Goal: Check status: Check status

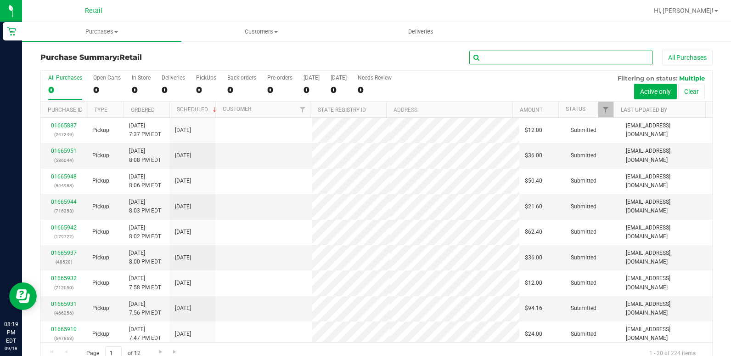
click at [534, 55] on input "text" at bounding box center [561, 58] width 184 height 14
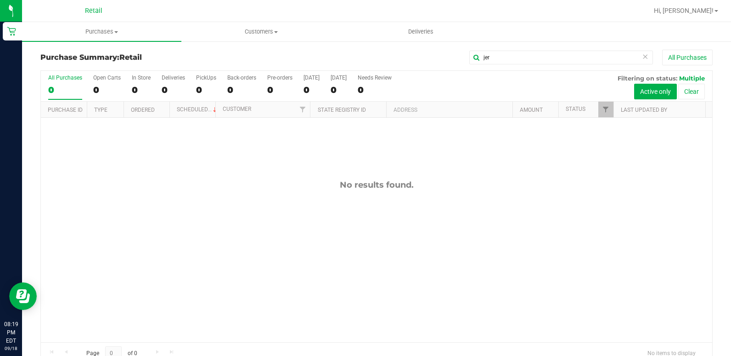
click at [389, 177] on div "No results found." at bounding box center [377, 261] width 672 height 286
click at [186, 227] on div "No results found." at bounding box center [377, 261] width 672 height 286
click at [137, 86] on div "46" at bounding box center [141, 90] width 19 height 11
click at [0, 0] on input "In Store 46" at bounding box center [0, 0] width 0 height 0
click at [169, 91] on div "20" at bounding box center [173, 90] width 23 height 11
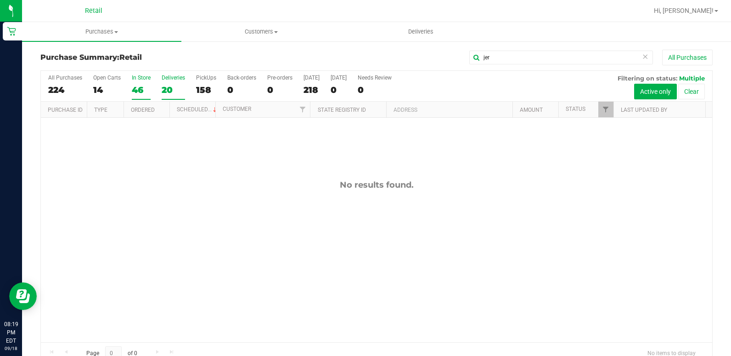
click at [0, 0] on input "Deliveries 20" at bounding box center [0, 0] width 0 height 0
click at [200, 85] on div "158" at bounding box center [206, 90] width 20 height 11
click at [0, 0] on input "PickUps 158" at bounding box center [0, 0] width 0 height 0
click at [204, 90] on div "159" at bounding box center [206, 90] width 20 height 11
click at [0, 0] on input "PickUps 159" at bounding box center [0, 0] width 0 height 0
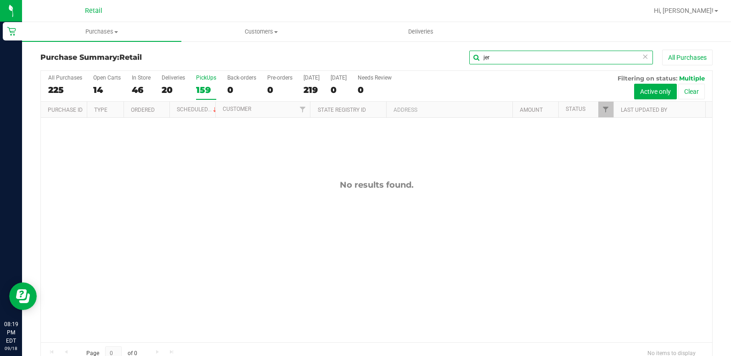
click at [535, 54] on input "jer" at bounding box center [561, 58] width 184 height 14
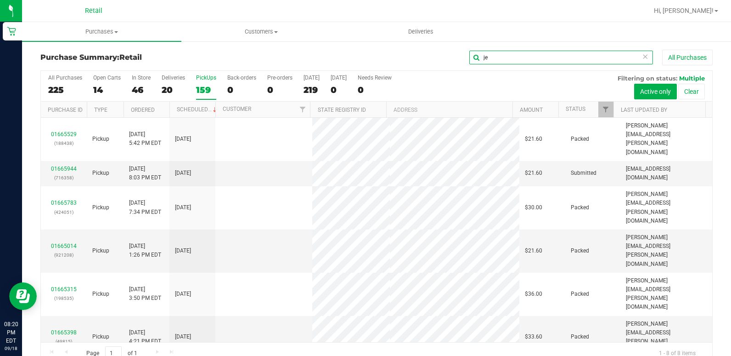
type input "je"
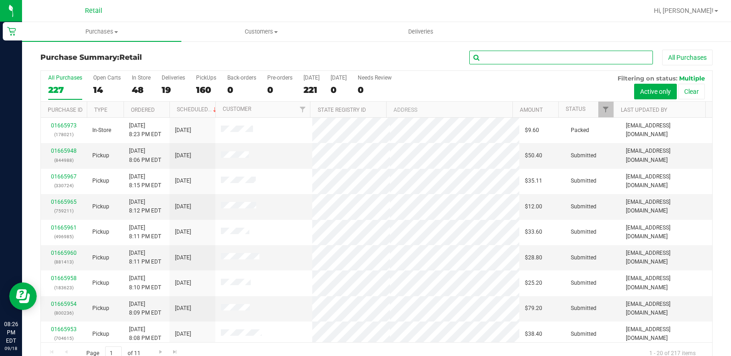
click at [573, 63] on input "text" at bounding box center [561, 58] width 184 height 14
type input "yuse"
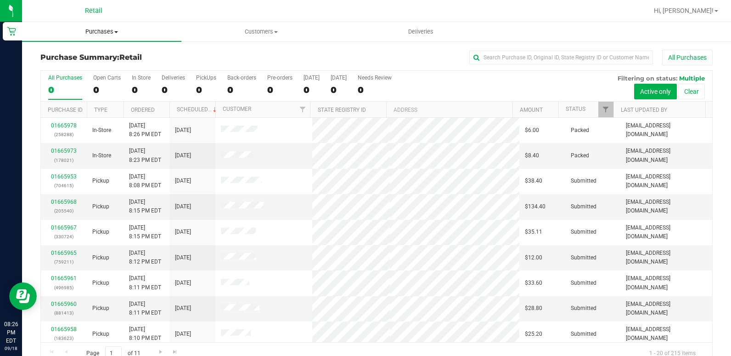
click at [105, 26] on uib-tab-heading "Purchases Summary of purchases Fulfillment All purchases" at bounding box center [101, 31] width 159 height 19
click at [73, 66] on span "Fulfillment" at bounding box center [50, 66] width 57 height 8
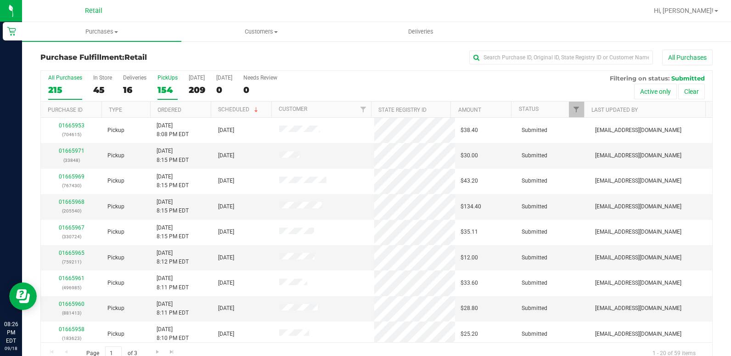
click at [159, 86] on div "154" at bounding box center [168, 90] width 20 height 11
click at [0, 0] on input "PickUps 154" at bounding box center [0, 0] width 0 height 0
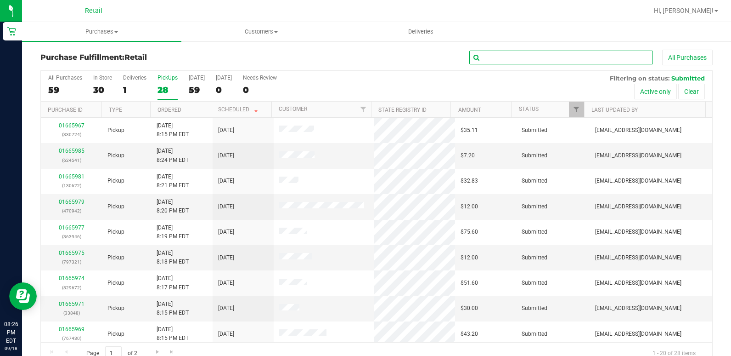
click at [495, 56] on input "text" at bounding box center [561, 58] width 184 height 14
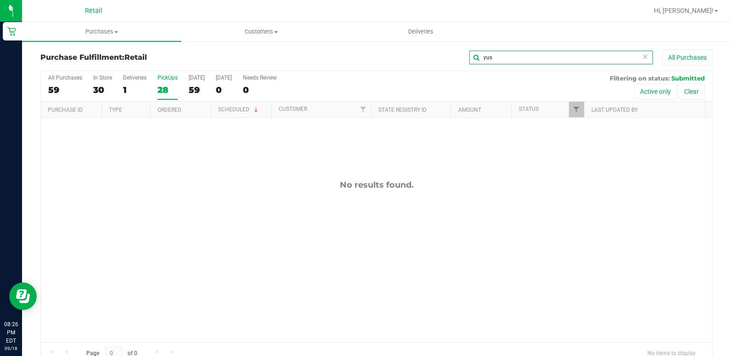
drag, startPoint x: 540, startPoint y: 51, endPoint x: 532, endPoint y: 55, distance: 9.5
click at [537, 51] on input "yus" at bounding box center [561, 58] width 184 height 14
click at [531, 56] on input "yus" at bounding box center [561, 58] width 184 height 14
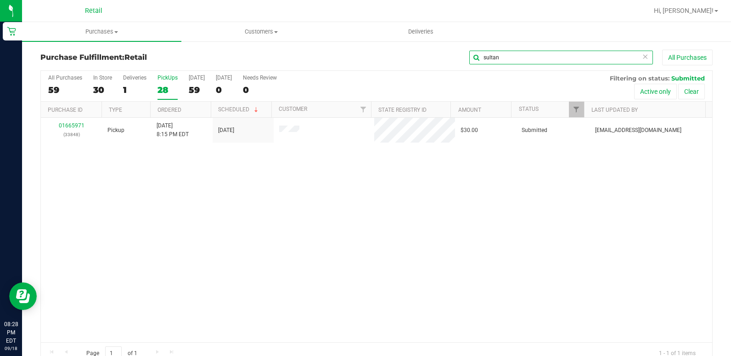
drag, startPoint x: 508, startPoint y: 62, endPoint x: 254, endPoint y: 52, distance: 255.1
click at [254, 52] on div "Purchase Fulfillment: Retail sultan All Purchases" at bounding box center [376, 60] width 672 height 20
type input "cheriza"
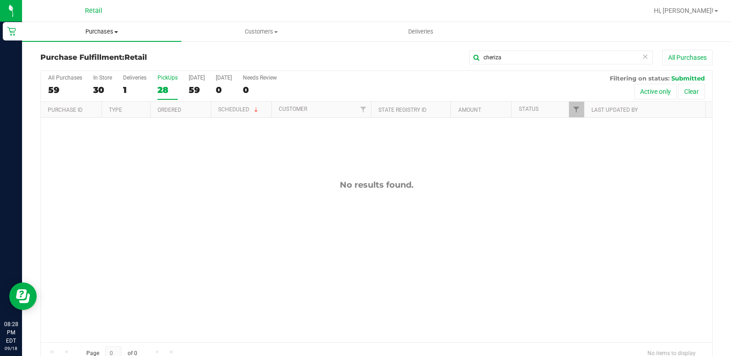
click at [98, 26] on uib-tab-heading "Purchases Summary of purchases Fulfillment All purchases" at bounding box center [101, 31] width 159 height 19
click at [82, 57] on span "Summary of purchases" at bounding box center [69, 55] width 94 height 8
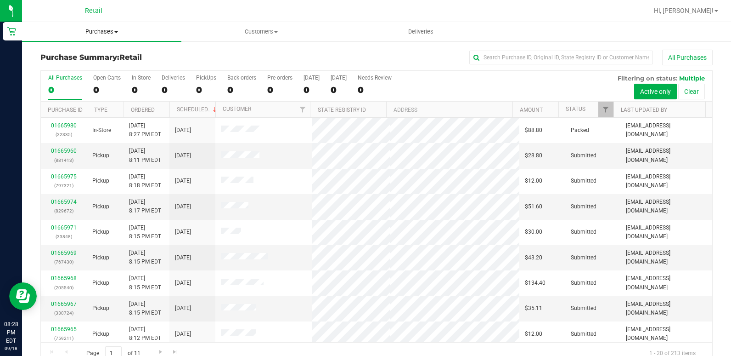
click at [104, 34] on span "Purchases" at bounding box center [101, 32] width 159 height 8
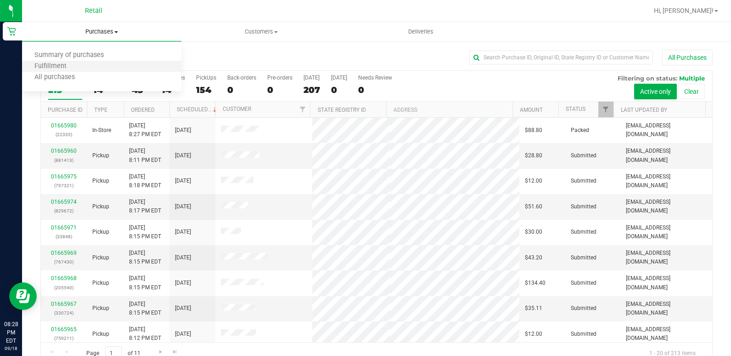
click at [84, 64] on li "Fulfillment" at bounding box center [101, 66] width 159 height 11
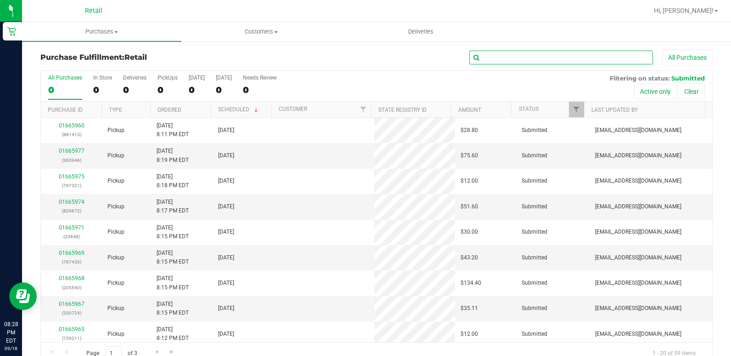
click at [527, 52] on input "text" at bounding box center [561, 58] width 184 height 14
type input "cher"
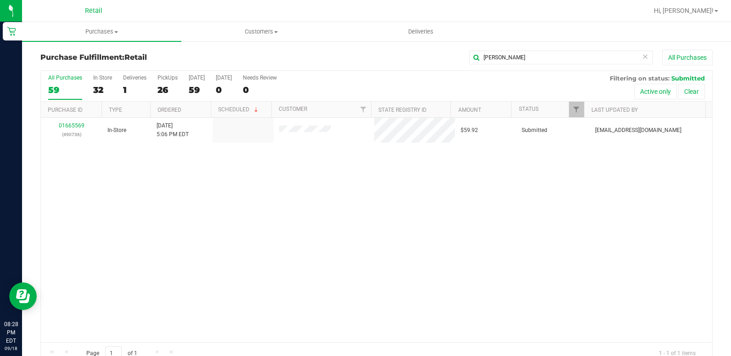
click at [396, 217] on div "01665569 (490736) In-Store 9/18/2025 5:06 PM EDT $59.92 Submitted aiqecomm@slat…" at bounding box center [377, 230] width 672 height 224
click at [502, 53] on input "cher" at bounding box center [561, 58] width 184 height 14
click at [164, 88] on div "26" at bounding box center [168, 90] width 20 height 11
click at [0, 0] on input "PickUps 26" at bounding box center [0, 0] width 0 height 0
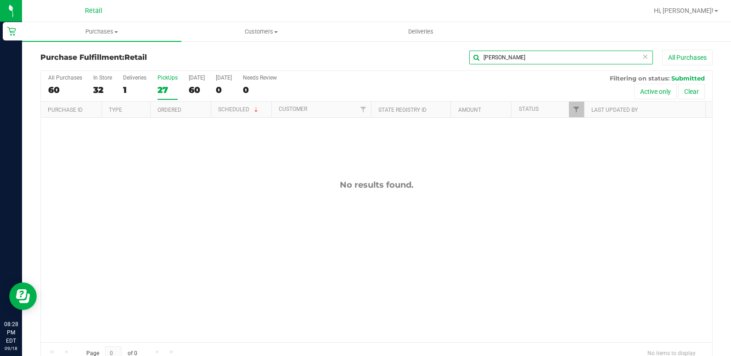
click at [506, 51] on input "cher" at bounding box center [561, 58] width 184 height 14
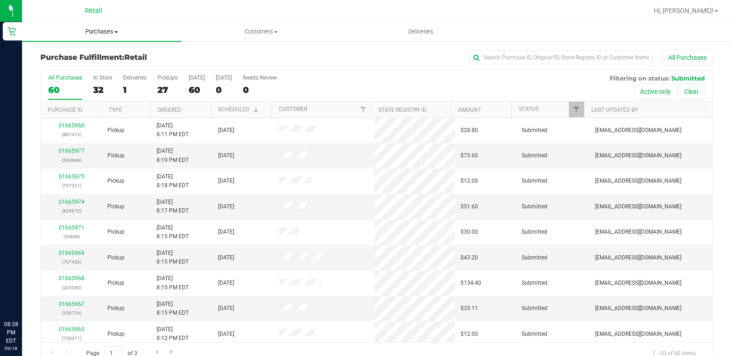
click at [107, 36] on uib-tab-heading "Purchases Summary of purchases Fulfillment All purchases" at bounding box center [101, 31] width 159 height 19
click at [70, 65] on span "Fulfillment" at bounding box center [50, 66] width 57 height 8
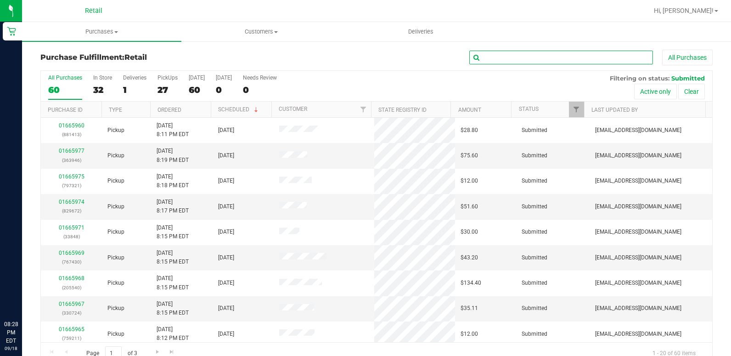
click at [496, 56] on input "text" at bounding box center [561, 58] width 184 height 14
type input "cheri"
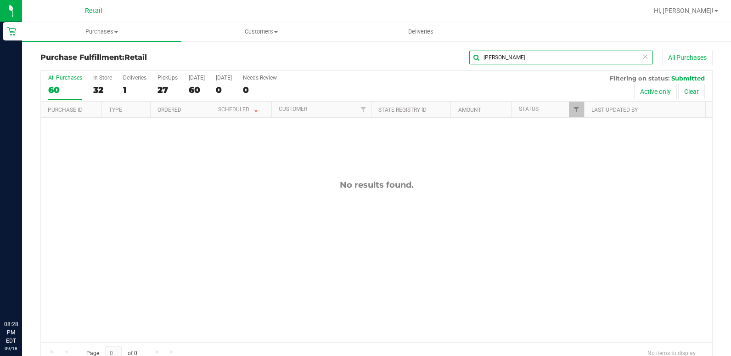
drag, startPoint x: 496, startPoint y: 56, endPoint x: 463, endPoint y: 52, distance: 32.8
click at [469, 52] on input "cheri" at bounding box center [561, 58] width 184 height 14
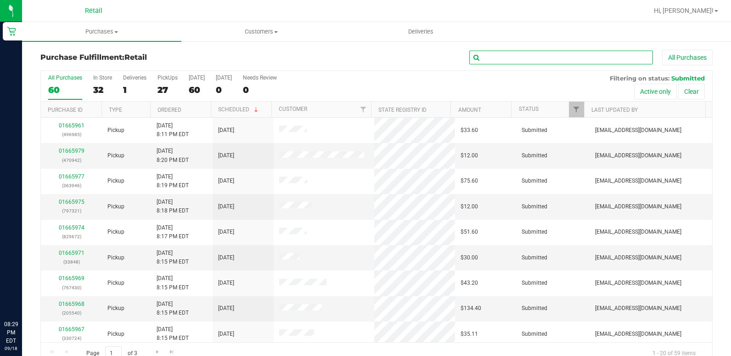
click at [550, 55] on input "text" at bounding box center [561, 58] width 184 height 14
type input "esm"
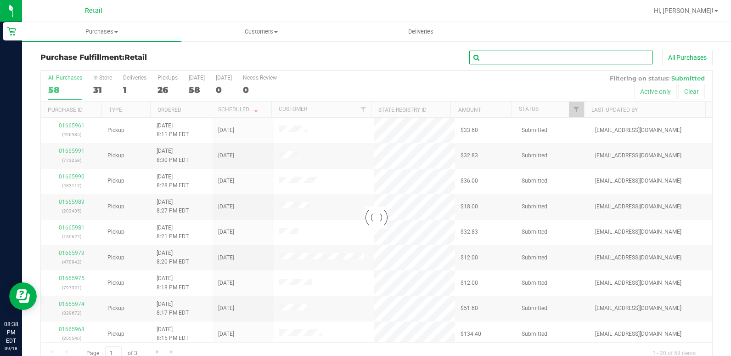
click at [542, 56] on input "text" at bounding box center [561, 58] width 184 height 14
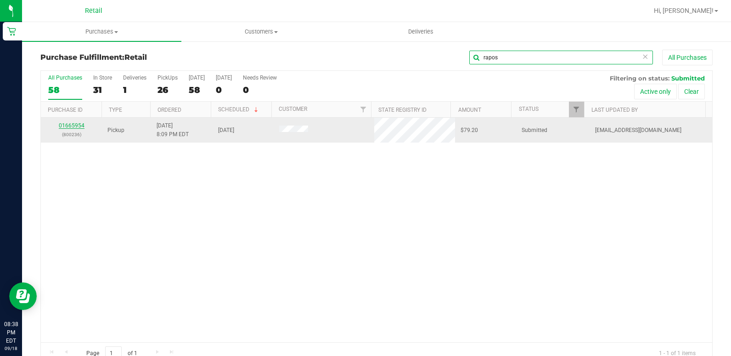
type input "rapos"
click at [68, 128] on link "01665954" at bounding box center [72, 125] width 26 height 6
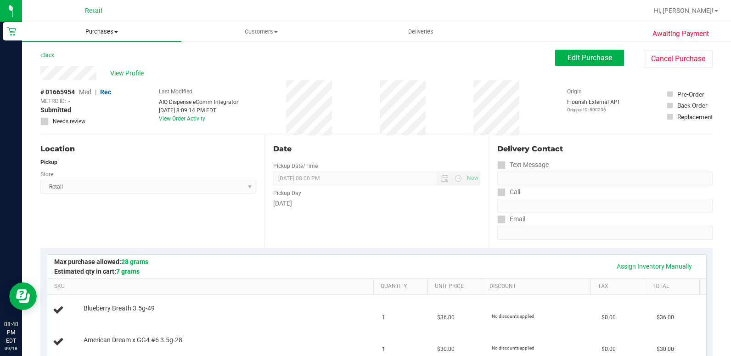
click at [98, 34] on span "Purchases" at bounding box center [101, 32] width 159 height 8
click at [85, 59] on span "Summary of purchases" at bounding box center [69, 55] width 94 height 8
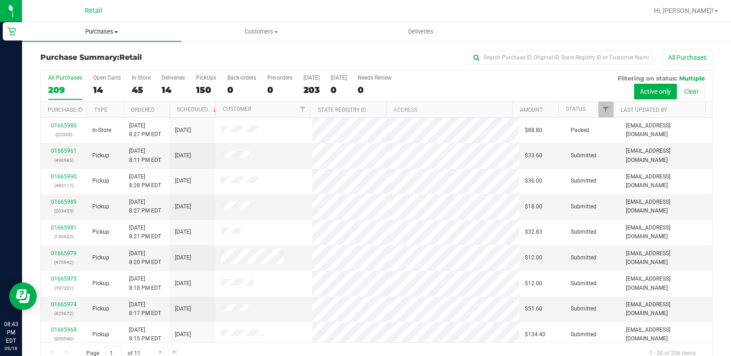
click at [99, 33] on span "Purchases" at bounding box center [101, 32] width 159 height 8
click at [82, 55] on span "Summary of purchases" at bounding box center [69, 55] width 94 height 8
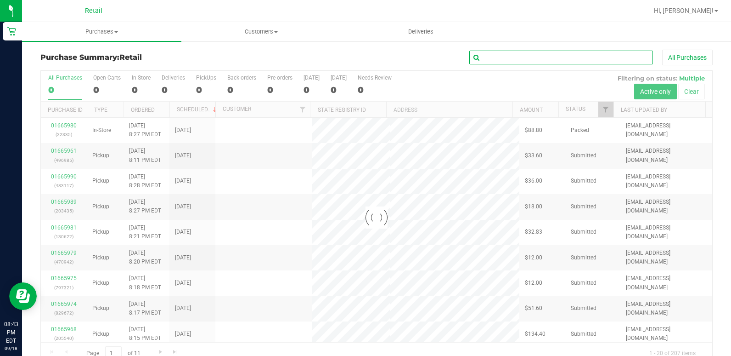
click at [515, 55] on input "text" at bounding box center [561, 58] width 184 height 14
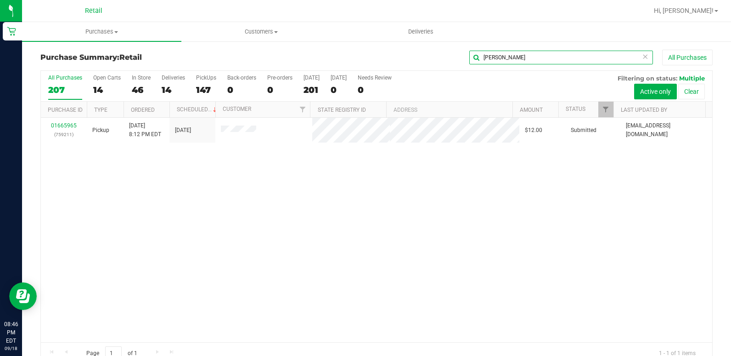
drag, startPoint x: 423, startPoint y: 58, endPoint x: 351, endPoint y: 57, distance: 72.1
click at [352, 58] on div "[PERSON_NAME] All Purchases" at bounding box center [489, 58] width 448 height 16
type input "sierra"
click at [90, 31] on span "Purchases" at bounding box center [101, 32] width 159 height 8
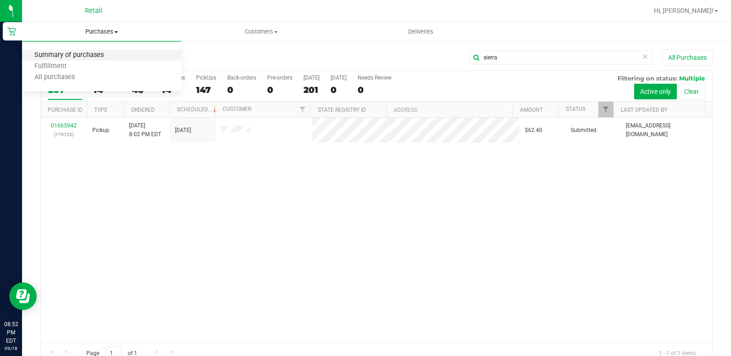
click at [84, 58] on span "Summary of purchases" at bounding box center [69, 55] width 94 height 8
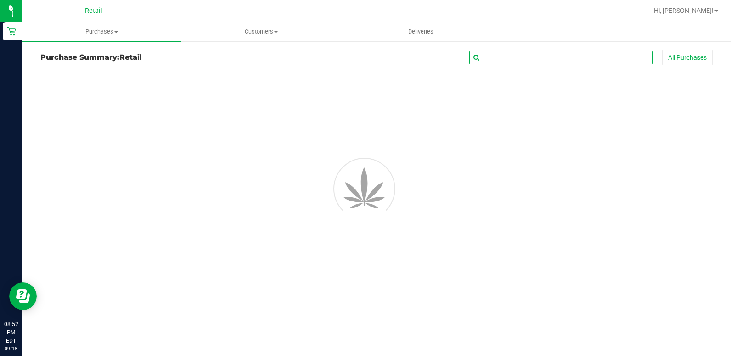
click at [525, 56] on input "text" at bounding box center [561, 58] width 184 height 14
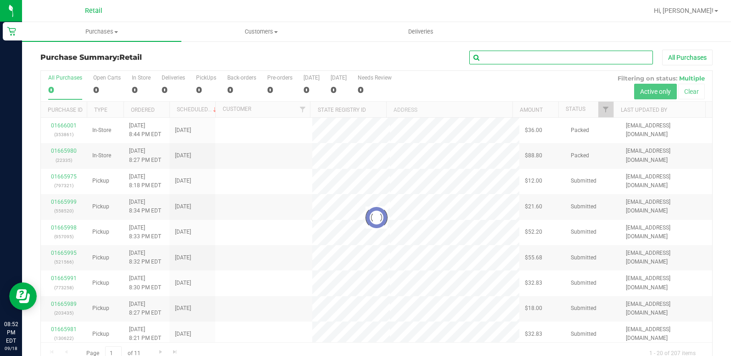
click at [525, 56] on input "text" at bounding box center [561, 58] width 184 height 14
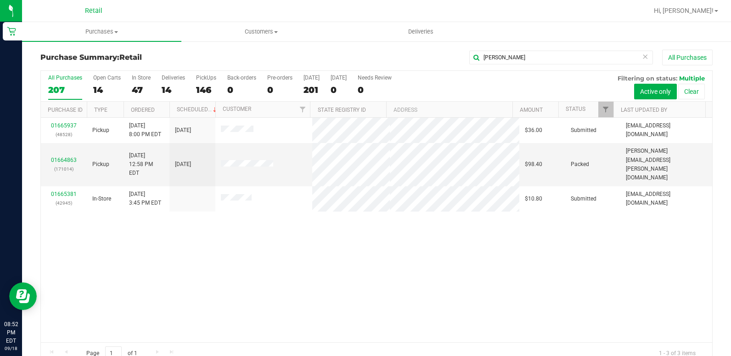
click at [498, 237] on div "01665937 (48528) Pickup [DATE] 8:00 PM EDT 9/18/2025 $36.00 Submitted [EMAIL_AD…" at bounding box center [377, 230] width 672 height 224
click at [544, 56] on input "[PERSON_NAME]" at bounding box center [561, 58] width 184 height 14
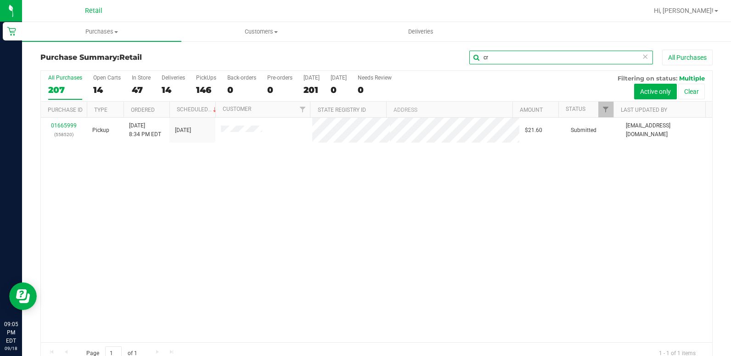
type input "c"
type input "[PERSON_NAME]"
click at [642, 55] on icon at bounding box center [645, 56] width 6 height 11
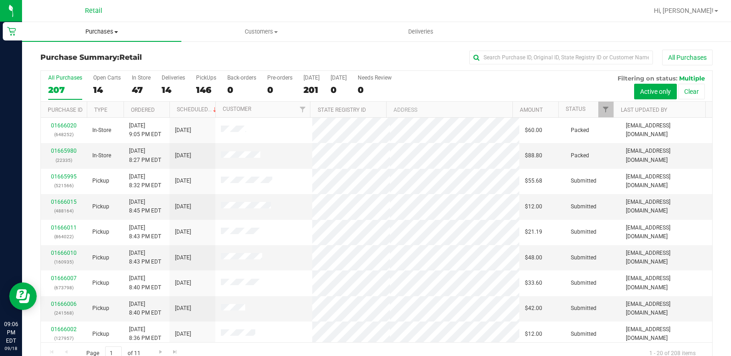
click at [102, 27] on uib-tab-heading "Purchases Summary of purchases Fulfillment All purchases" at bounding box center [101, 31] width 159 height 19
click at [90, 56] on span "Summary of purchases" at bounding box center [69, 55] width 94 height 8
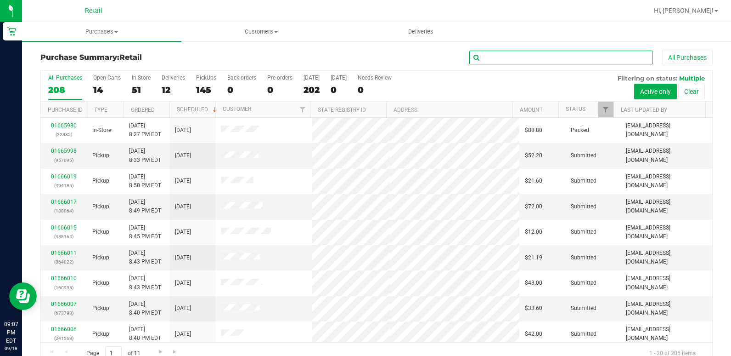
click at [564, 61] on input "text" at bounding box center [561, 58] width 184 height 14
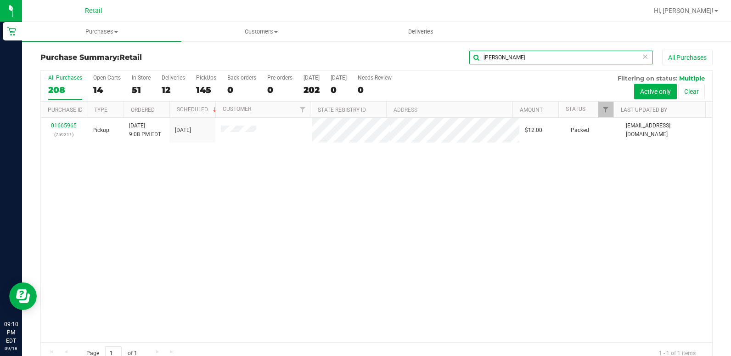
drag, startPoint x: 578, startPoint y: 62, endPoint x: 224, endPoint y: 68, distance: 354.2
click at [217, 68] on div "Purchase Summary: Retail [PERSON_NAME] All Purchases" at bounding box center [376, 60] width 672 height 20
drag, startPoint x: 495, startPoint y: 56, endPoint x: 407, endPoint y: 74, distance: 89.9
click at [407, 74] on div "Purchase Summary: Retail [PERSON_NAME] All Purchases All Purchases 208 Open Car…" at bounding box center [376, 207] width 672 height 314
drag, startPoint x: 512, startPoint y: 56, endPoint x: 452, endPoint y: 55, distance: 60.2
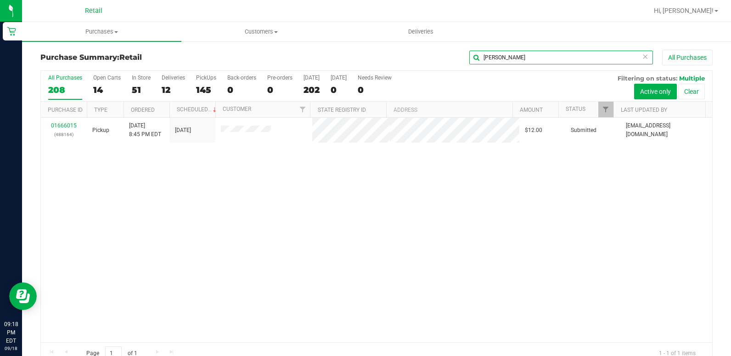
click at [452, 55] on div "[PERSON_NAME] All Purchases" at bounding box center [489, 58] width 448 height 16
drag, startPoint x: 521, startPoint y: 54, endPoint x: 184, endPoint y: 61, distance: 336.7
click at [186, 64] on div "Purchase Summary: Retail [PERSON_NAME] All Purchases" at bounding box center [376, 60] width 672 height 20
drag, startPoint x: 519, startPoint y: 61, endPoint x: 416, endPoint y: 61, distance: 102.9
click at [416, 61] on div "mario All Purchases" at bounding box center [489, 58] width 448 height 16
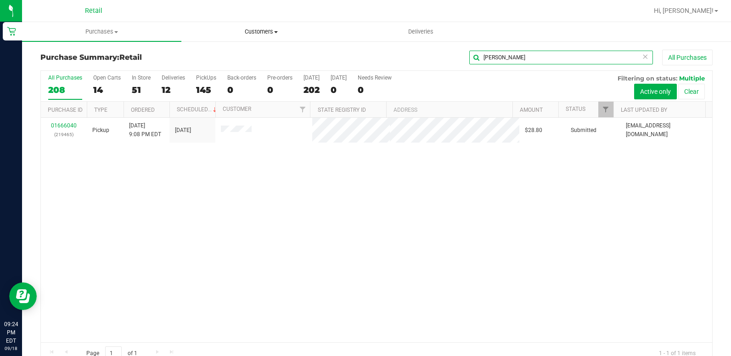
drag, startPoint x: 507, startPoint y: 60, endPoint x: 300, endPoint y: 36, distance: 208.1
click at [300, 36] on retail "Purchases Summary of purchases Fulfillment All purchases Customers All customer…" at bounding box center [376, 197] width 709 height 351
type input "[PERSON_NAME]"
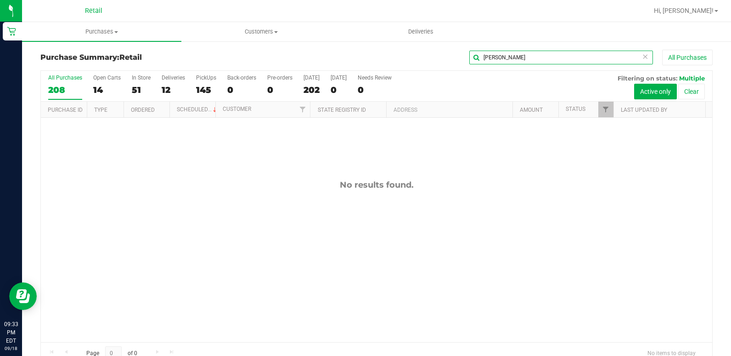
click at [642, 55] on input "[PERSON_NAME]" at bounding box center [561, 58] width 184 height 14
click at [642, 56] on icon at bounding box center [645, 56] width 6 height 11
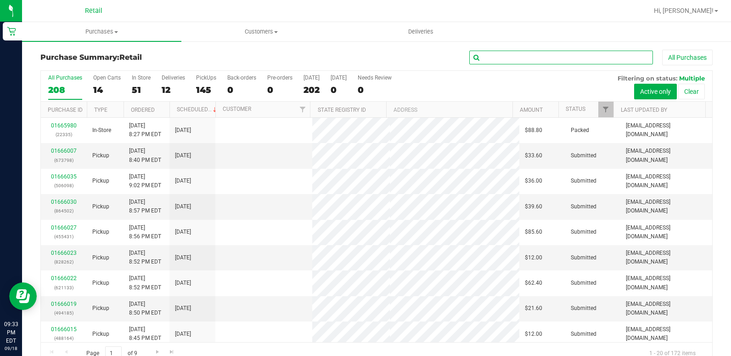
click at [592, 57] on input "text" at bounding box center [561, 58] width 184 height 14
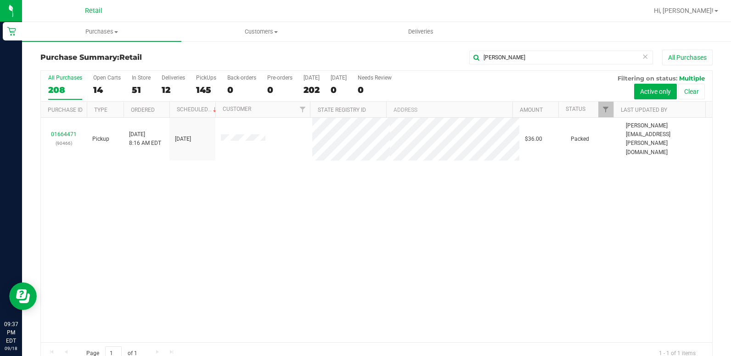
click at [498, 68] on div "Purchase Summary: Retail [PERSON_NAME] All Purchases" at bounding box center [376, 60] width 672 height 20
drag, startPoint x: 505, startPoint y: 59, endPoint x: 340, endPoint y: 59, distance: 165.4
click at [340, 59] on div "[PERSON_NAME] All Purchases" at bounding box center [489, 58] width 448 height 16
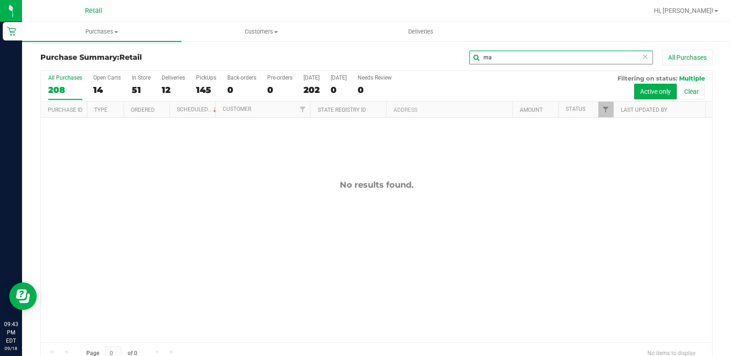
type input "m"
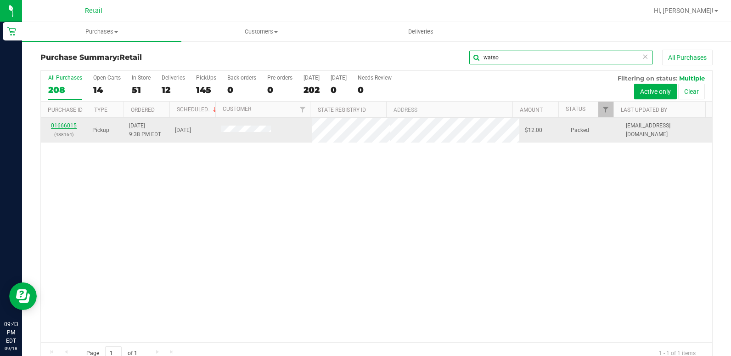
type input "watso"
click at [65, 123] on link "01666015" at bounding box center [64, 125] width 26 height 6
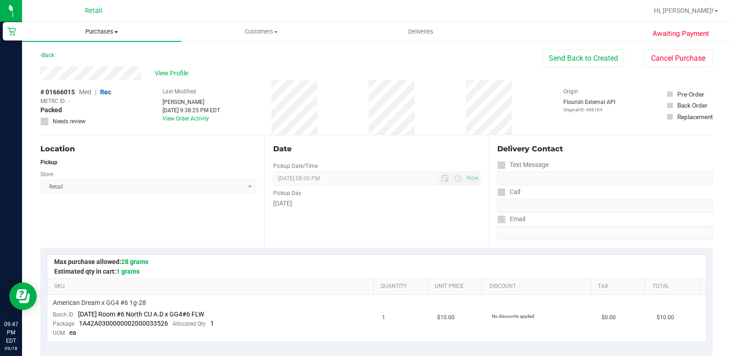
click at [100, 29] on span "Purchases" at bounding box center [101, 32] width 159 height 8
click at [79, 55] on span "Summary of purchases" at bounding box center [69, 55] width 94 height 8
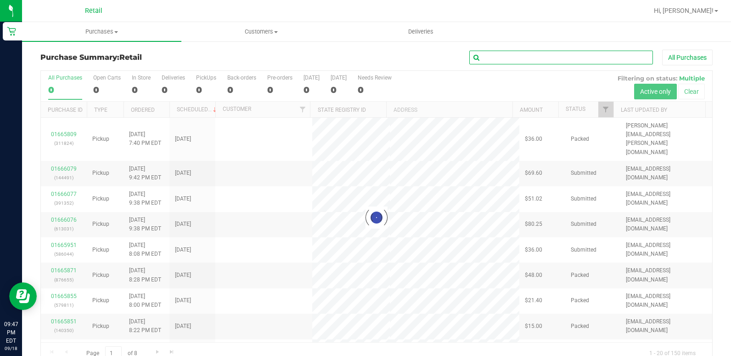
click at [563, 53] on input "text" at bounding box center [561, 58] width 184 height 14
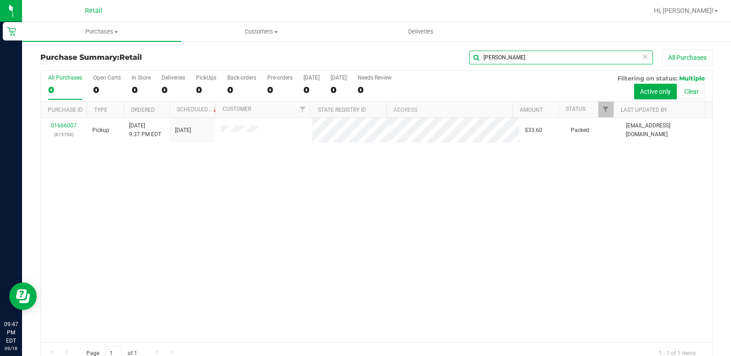
type input "[PERSON_NAME]"
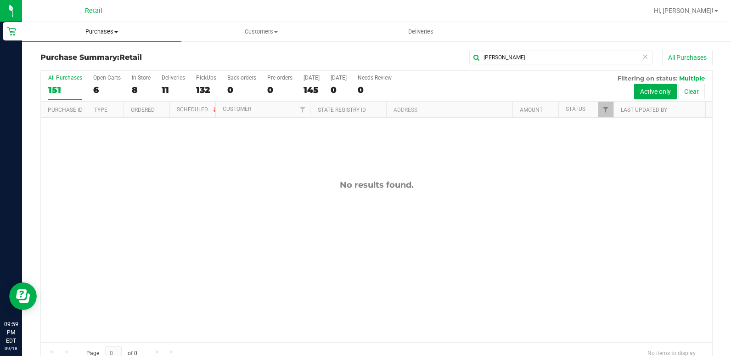
click at [89, 35] on span "Purchases" at bounding box center [101, 32] width 159 height 8
click at [108, 58] on span "Summary of purchases" at bounding box center [69, 55] width 94 height 8
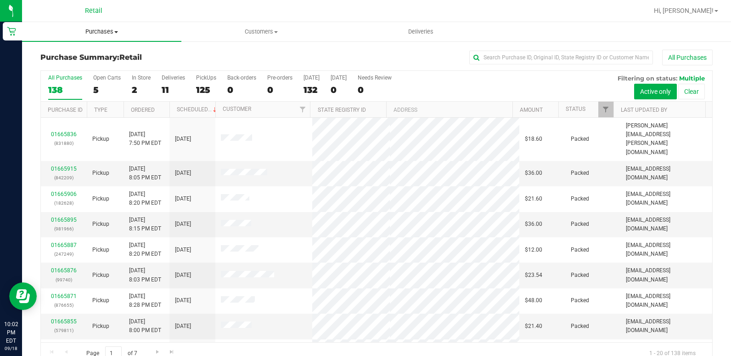
click at [109, 29] on span "Purchases" at bounding box center [101, 32] width 159 height 8
click at [95, 51] on li "Summary of purchases" at bounding box center [101, 55] width 159 height 11
click at [107, 33] on span "Purchases" at bounding box center [101, 32] width 159 height 8
click at [100, 55] on span "Summary of purchases" at bounding box center [69, 55] width 94 height 8
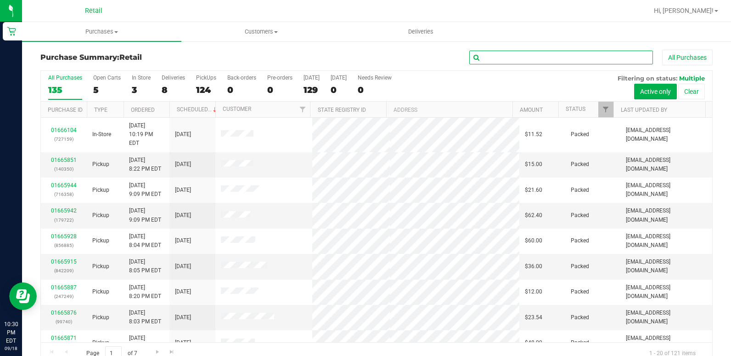
click at [527, 56] on input "text" at bounding box center [561, 58] width 184 height 14
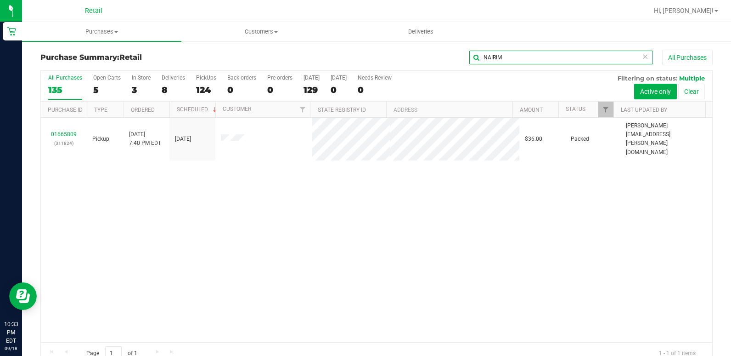
type input "NAIRIM"
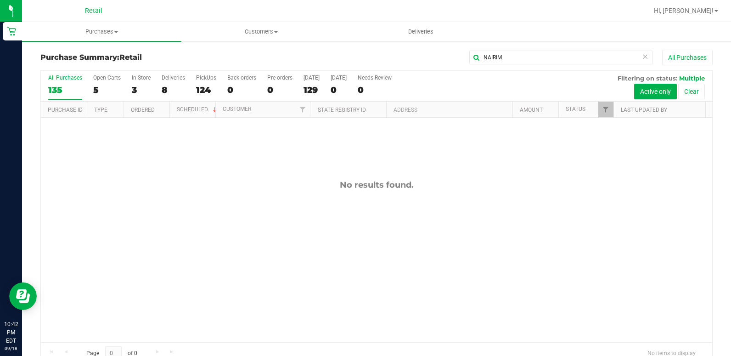
click at [642, 58] on icon at bounding box center [645, 56] width 6 height 11
